Goal: Communication & Community: Answer question/provide support

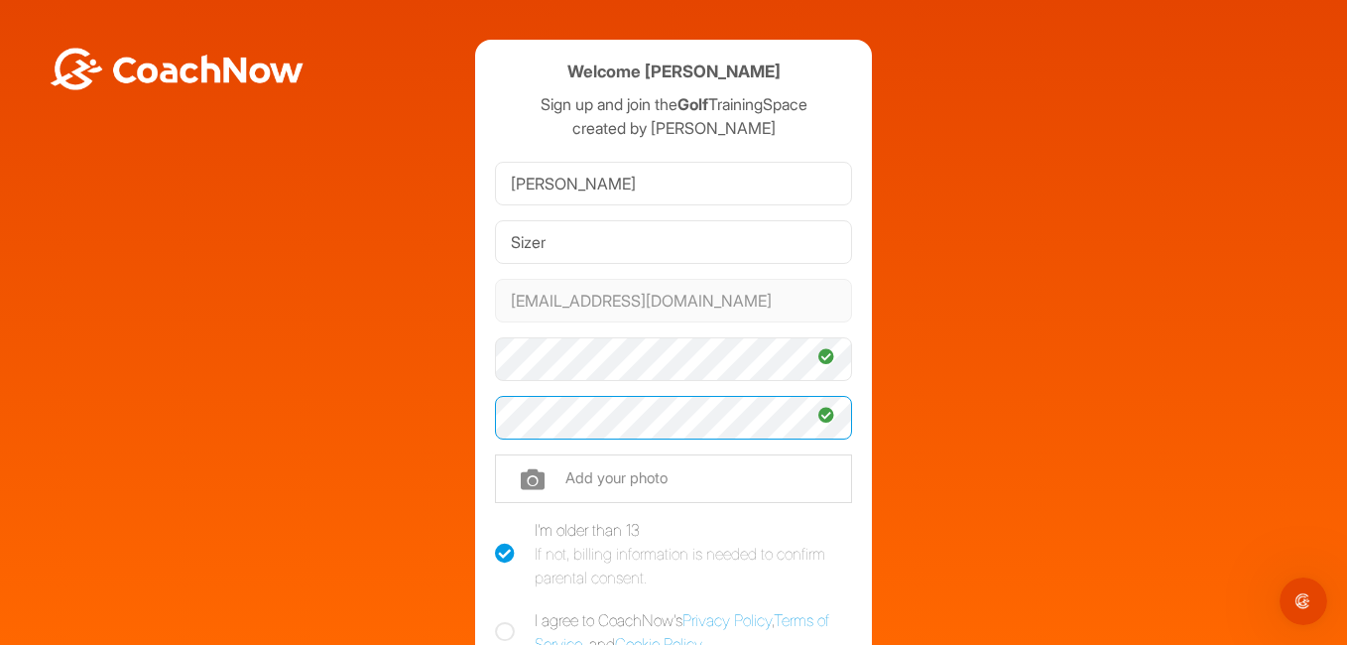
scroll to position [198, 0]
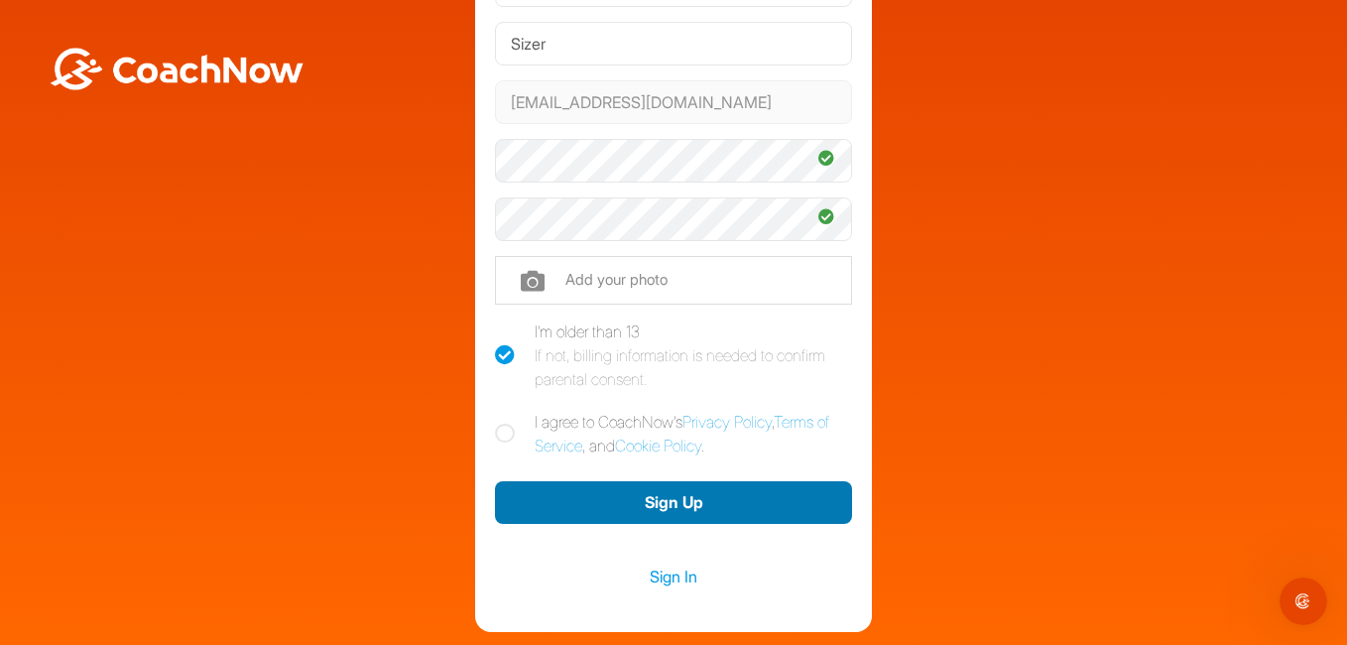
click at [660, 503] on button "Sign Up" at bounding box center [673, 502] width 357 height 43
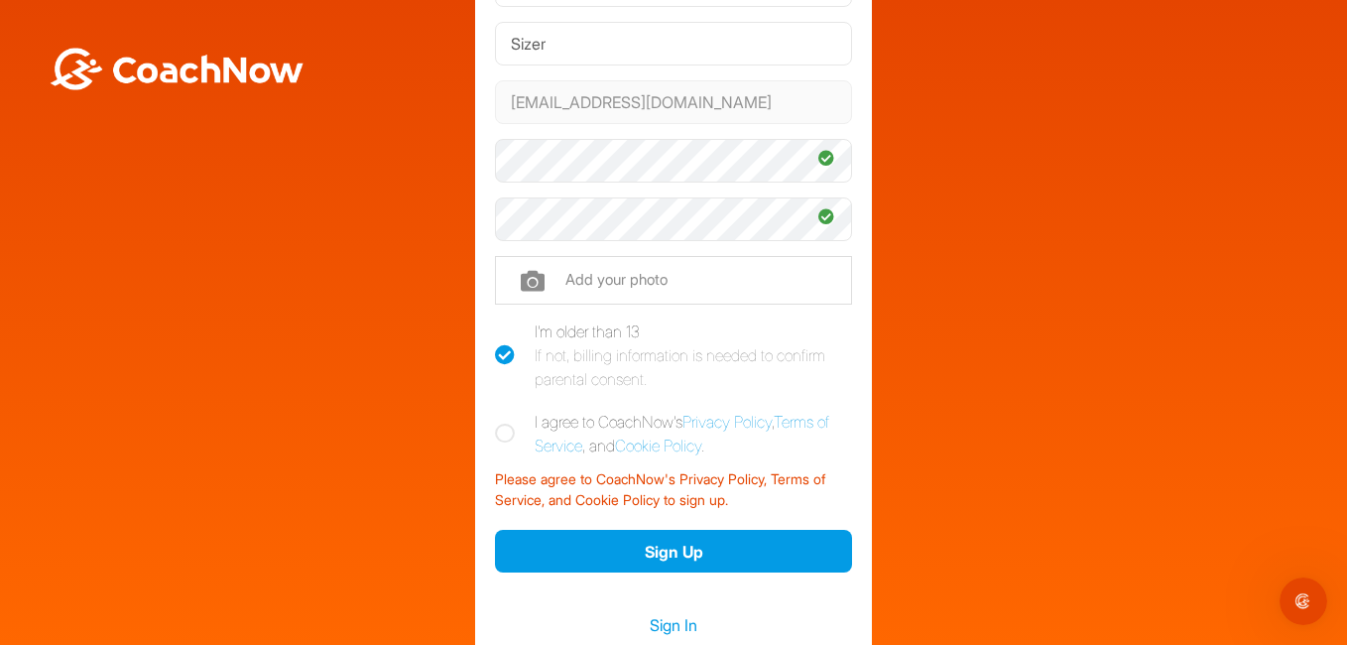
click at [502, 431] on icon at bounding box center [505, 434] width 20 height 20
click at [502, 423] on input "I agree to CoachNow's Privacy Policy , Terms of Service , and Cookie Policy ." at bounding box center [501, 416] width 13 height 13
checkbox input "true"
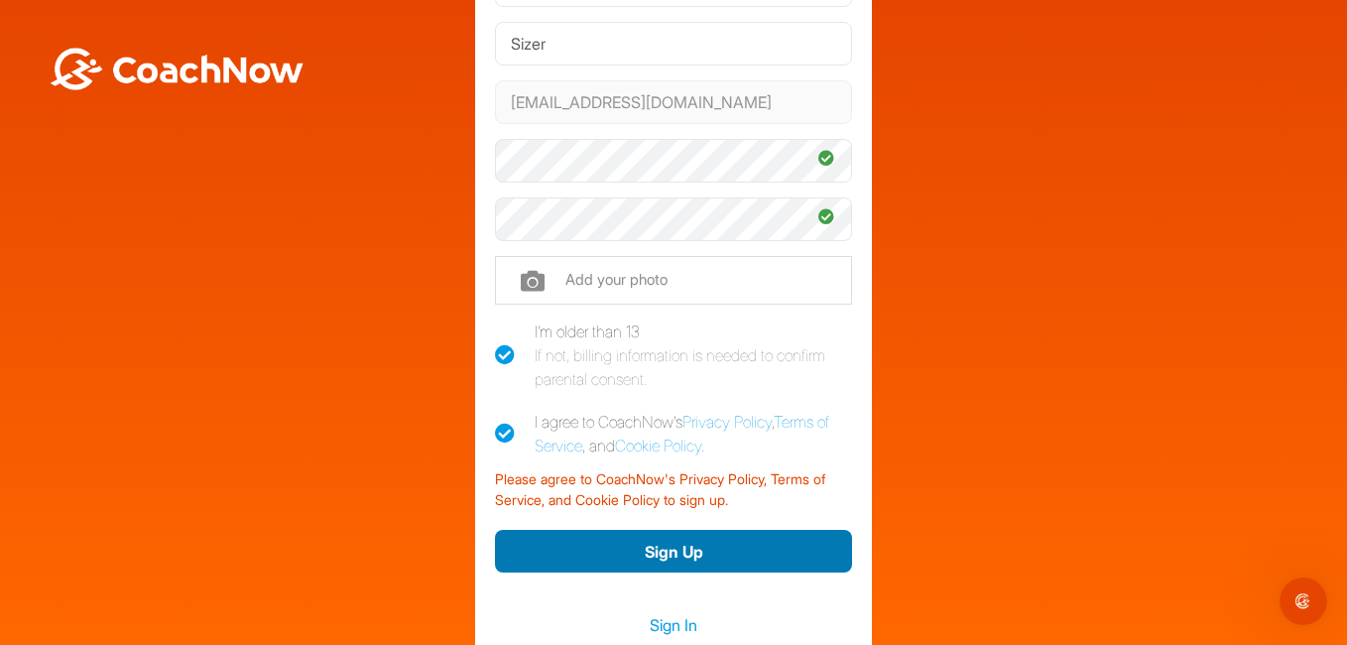
click at [671, 549] on button "Sign Up" at bounding box center [673, 551] width 357 height 43
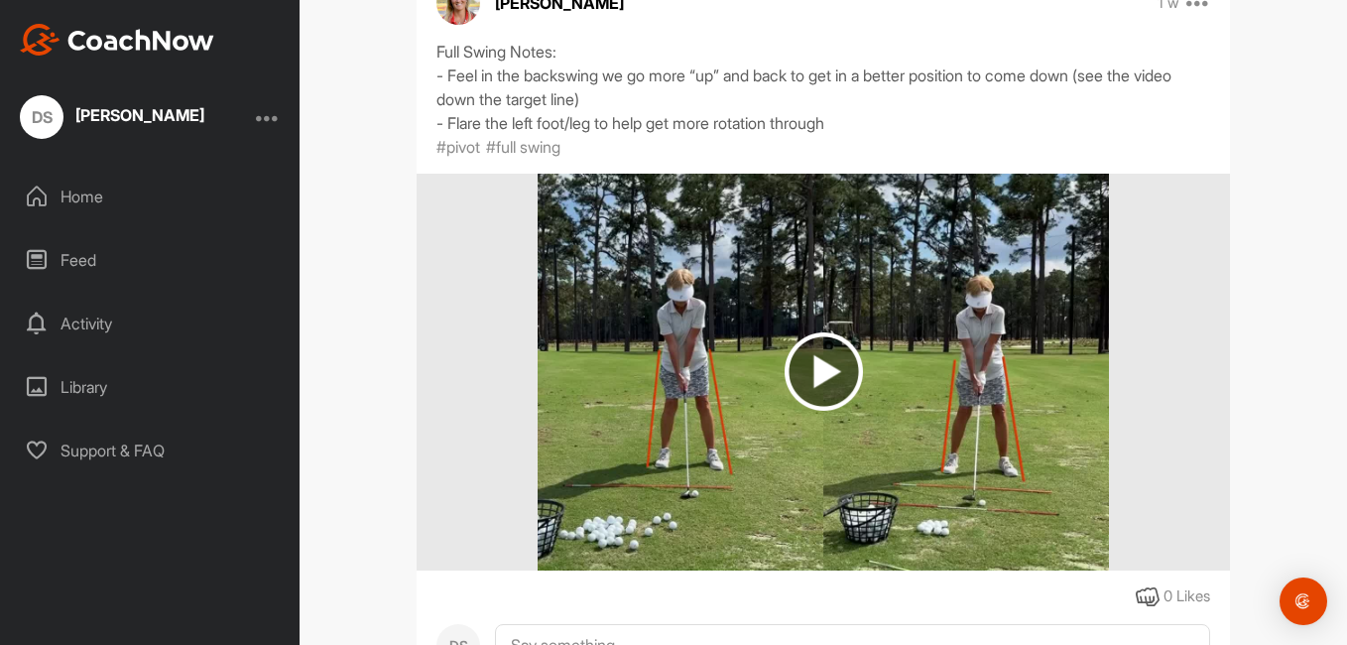
scroll to position [496, 0]
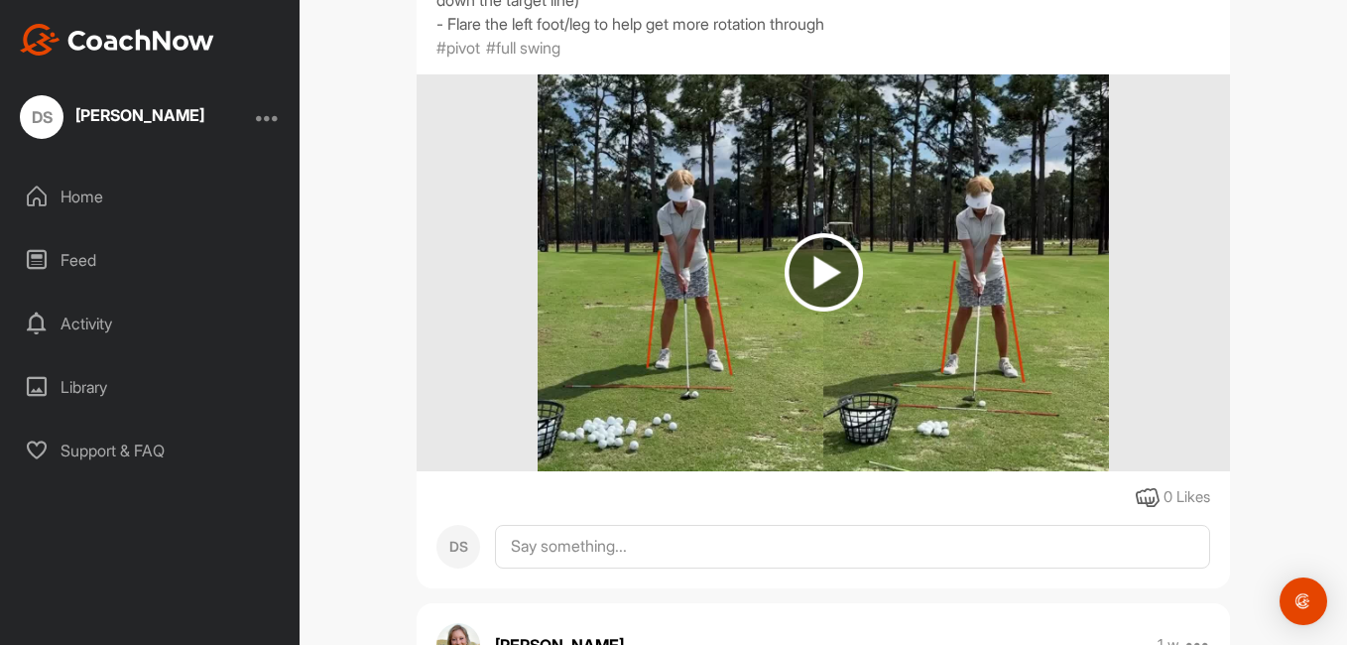
click at [820, 271] on img at bounding box center [824, 272] width 78 height 78
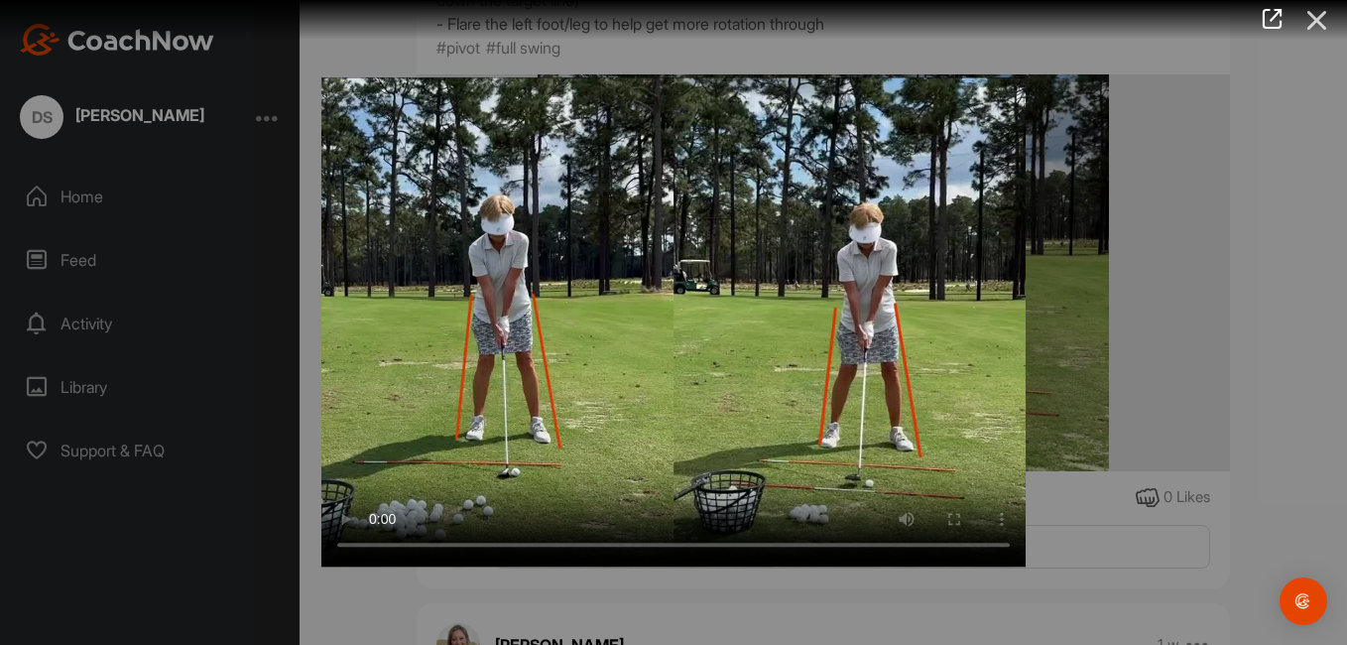
click at [1317, 19] on icon at bounding box center [1317, 20] width 46 height 37
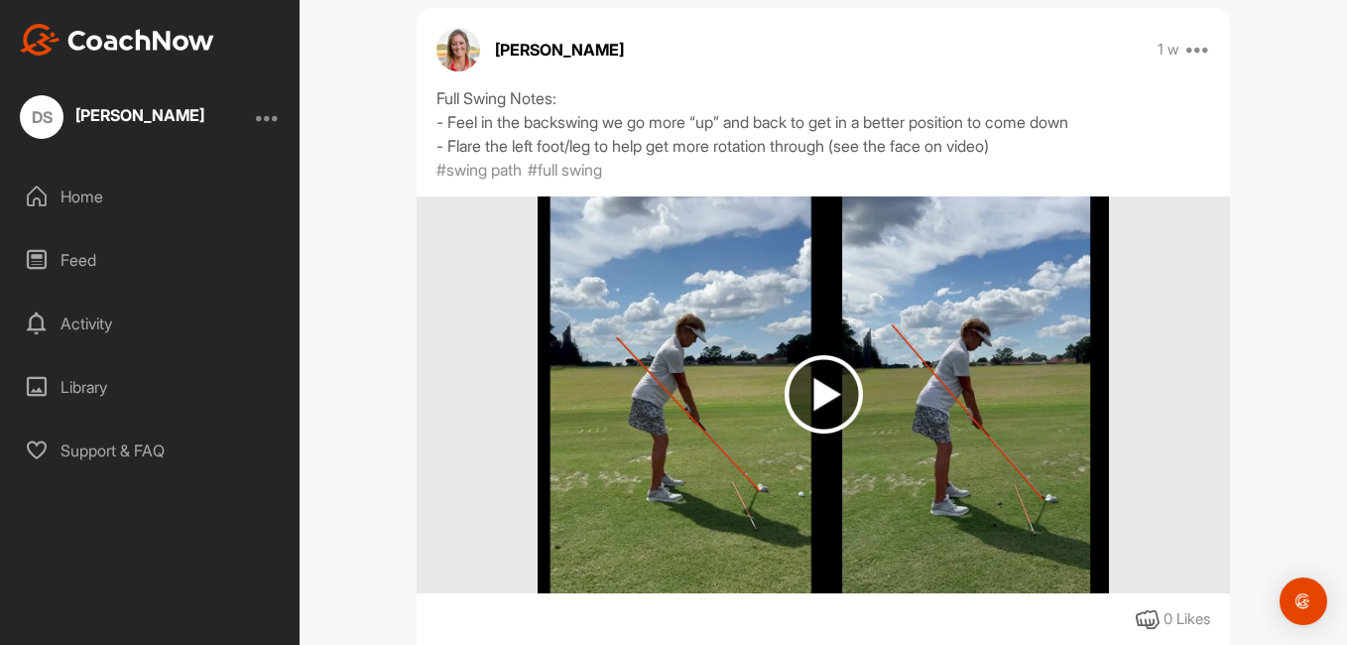
scroll to position [1217, 0]
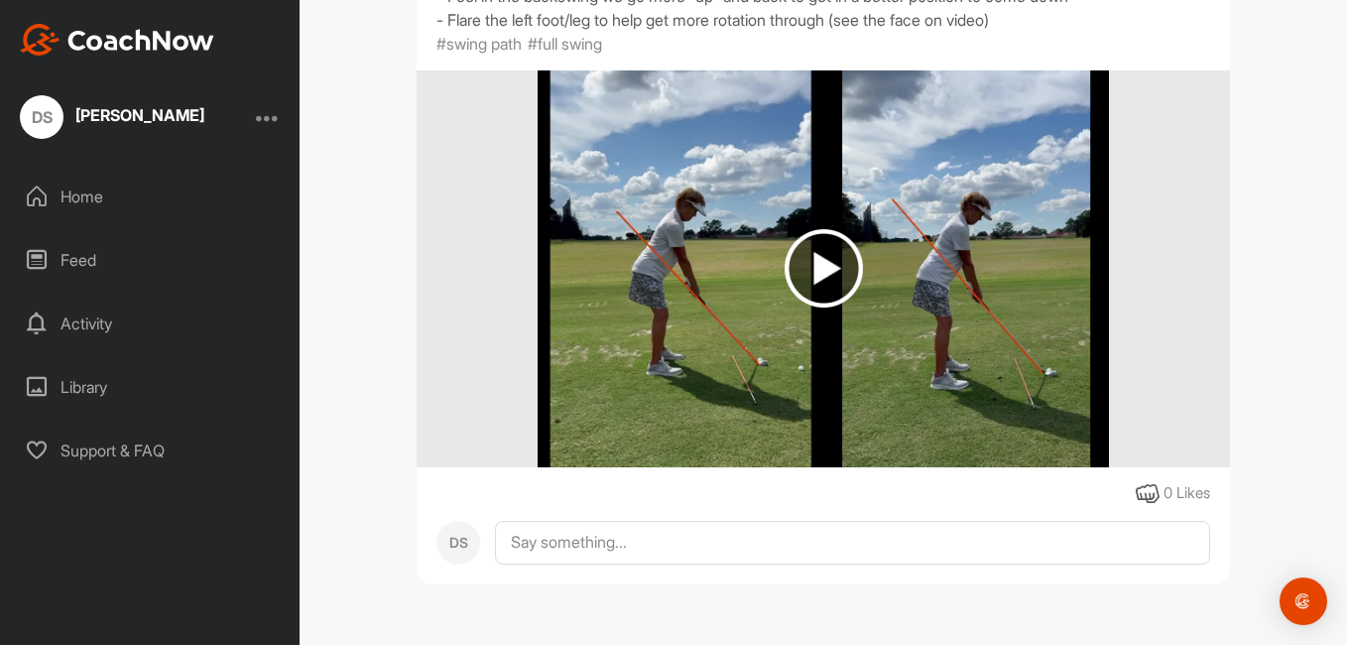
click at [812, 266] on img at bounding box center [824, 268] width 78 height 78
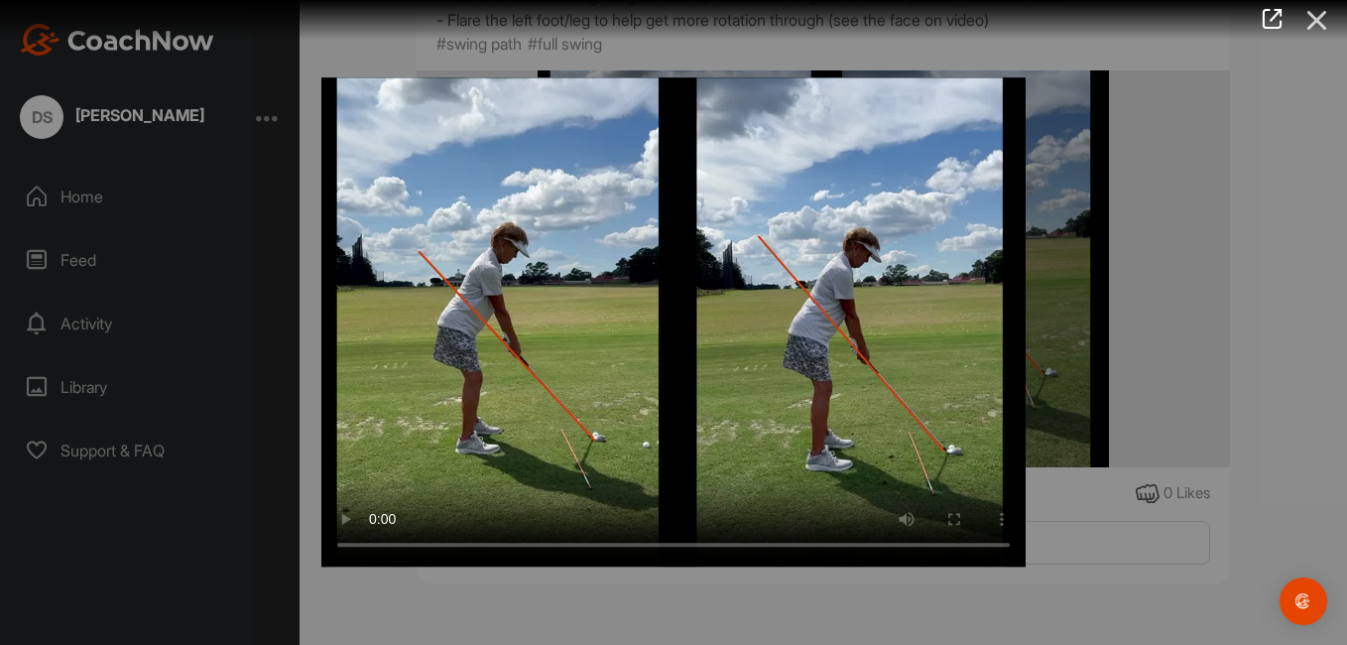
click at [1319, 15] on icon at bounding box center [1317, 20] width 46 height 37
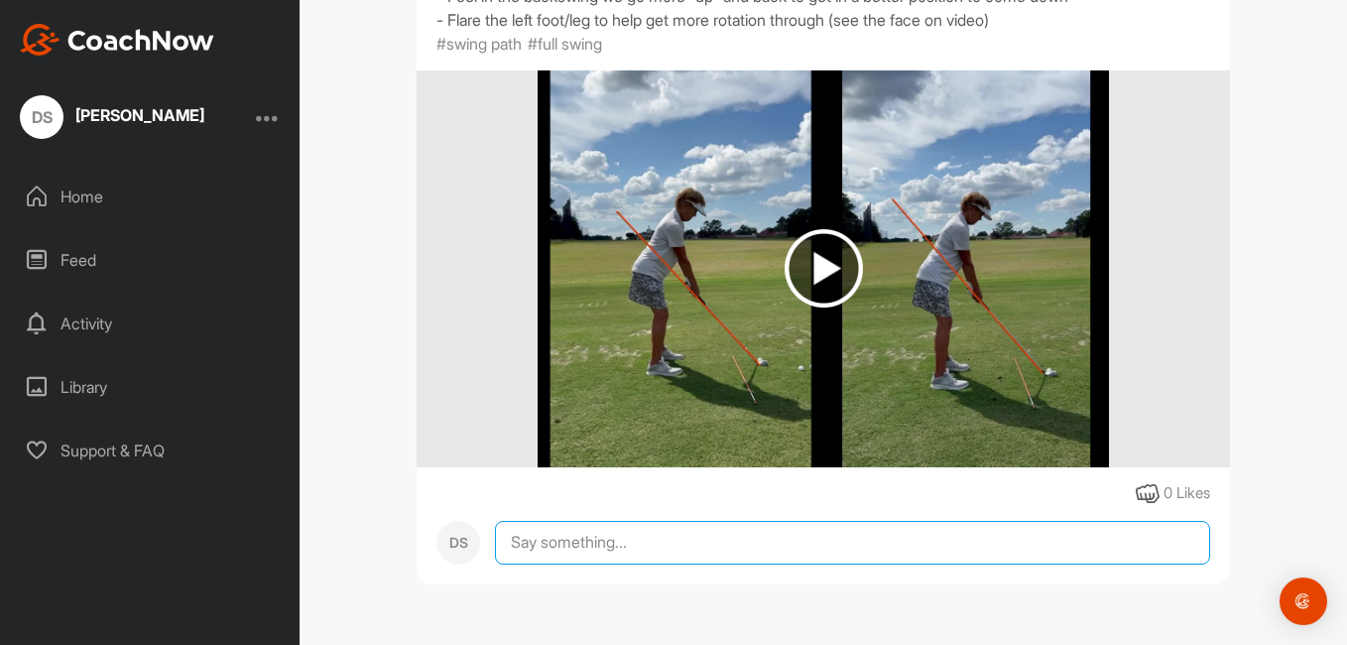
click at [573, 536] on textarea at bounding box center [852, 543] width 715 height 44
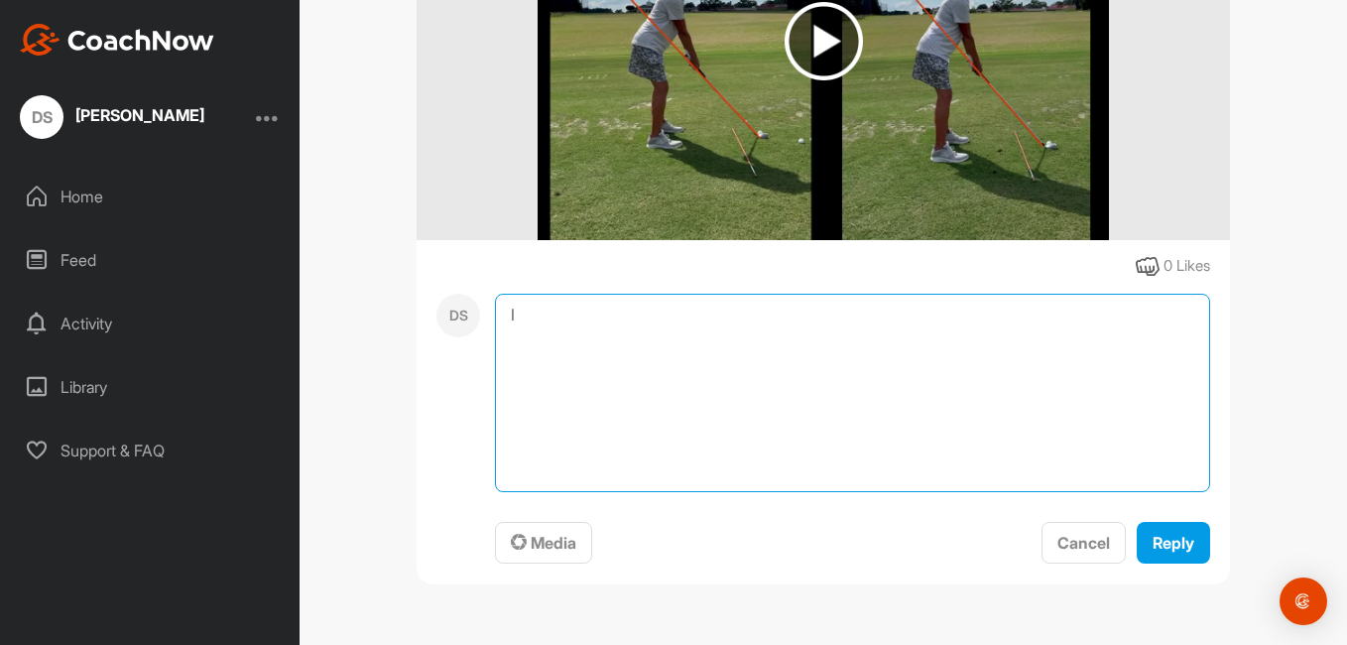
type textarea "I"
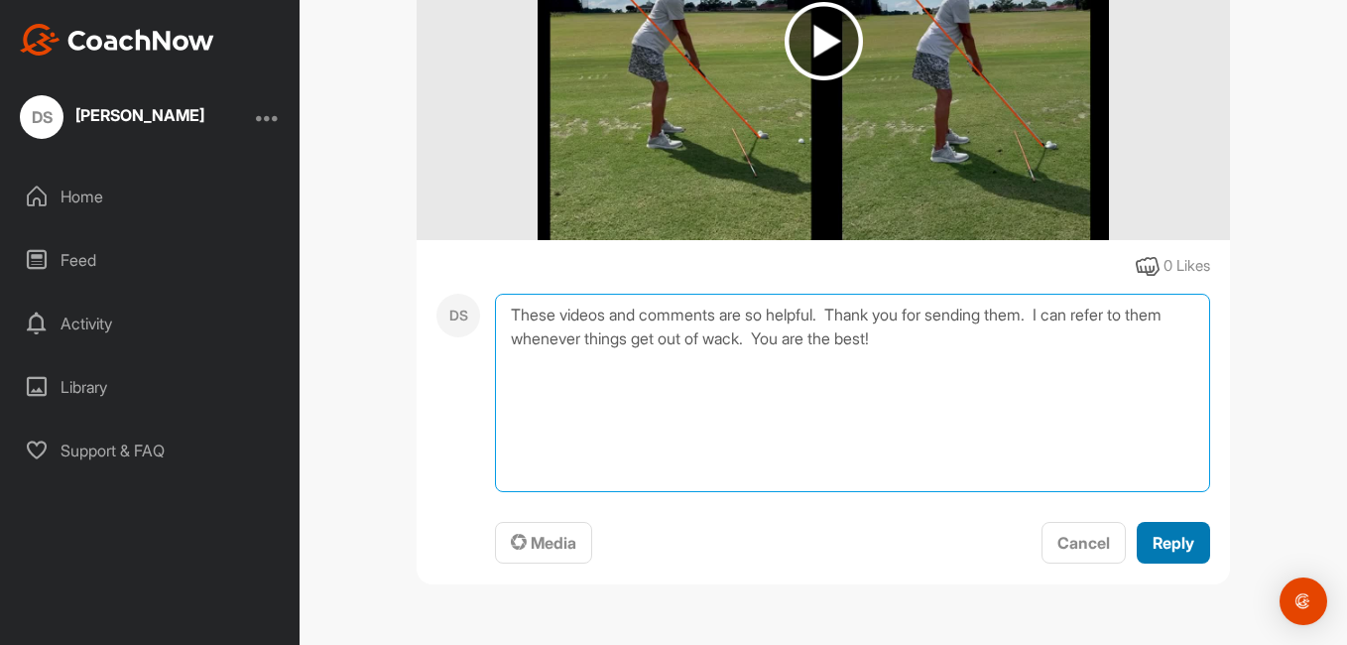
type textarea "These videos and comments are so helpful. Thank you for sending them. I can ref…"
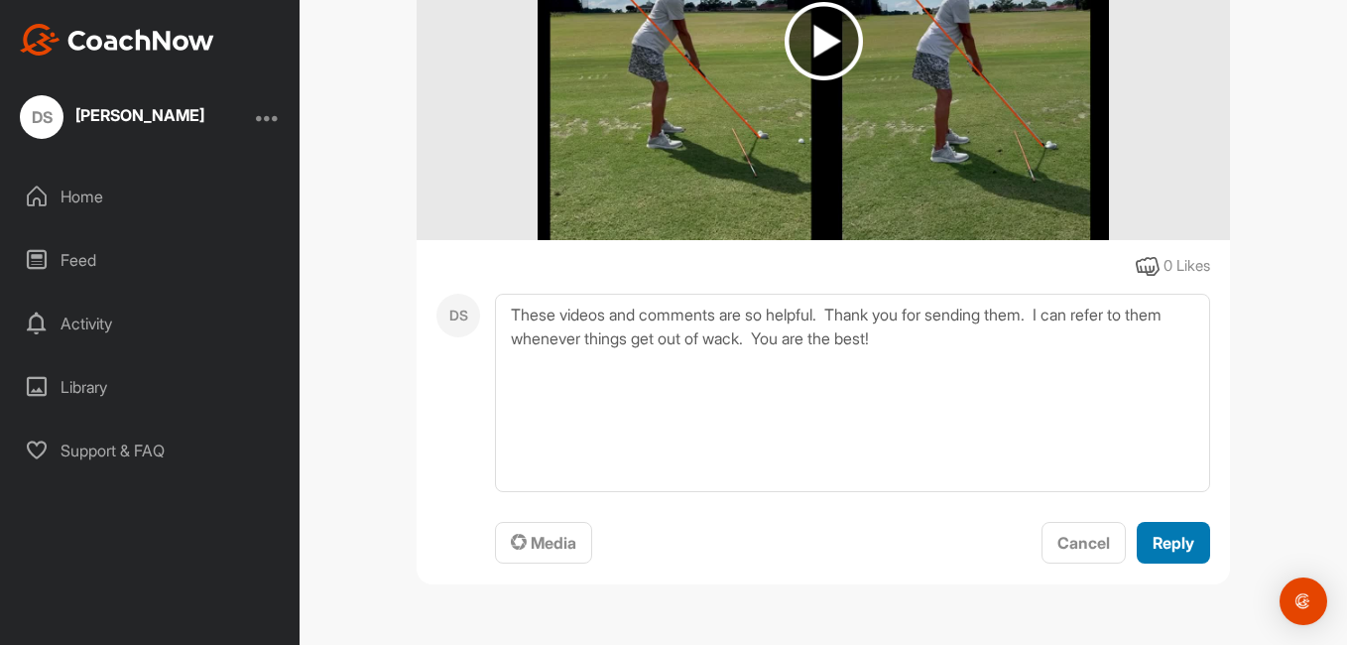
click at [1165, 544] on span "Reply" at bounding box center [1174, 543] width 42 height 20
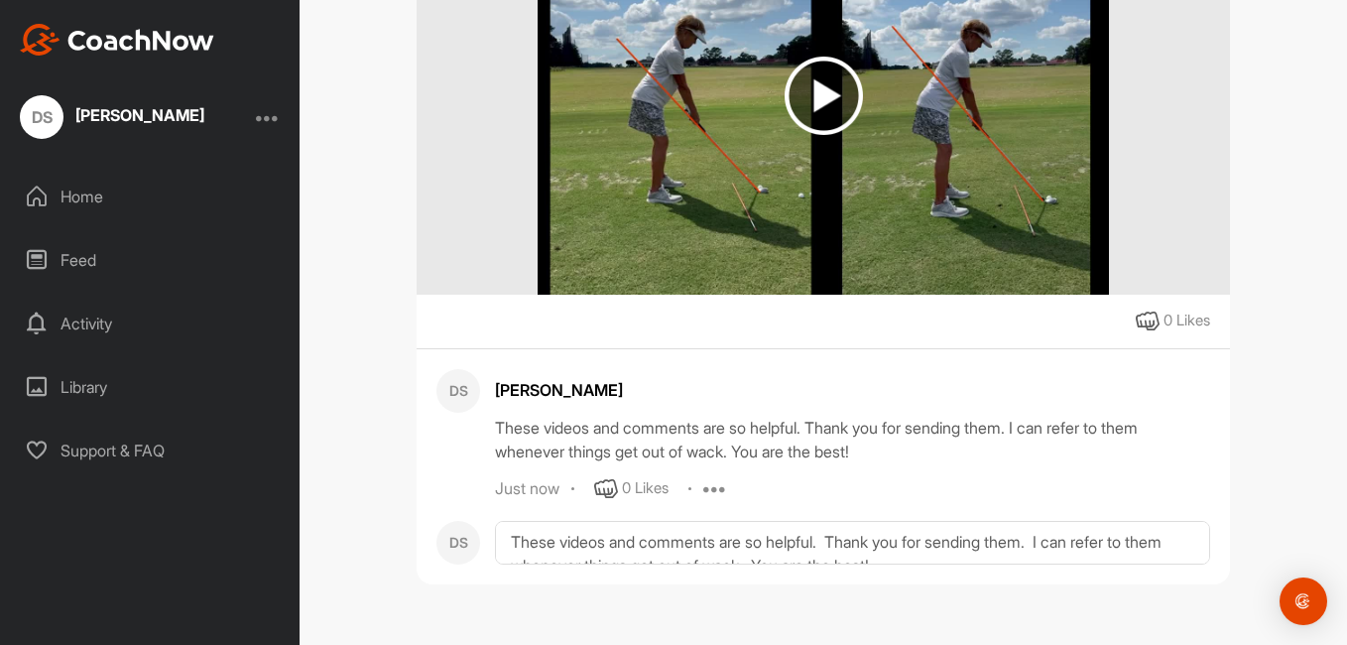
scroll to position [894, 0]
